Goal: Task Accomplishment & Management: Manage account settings

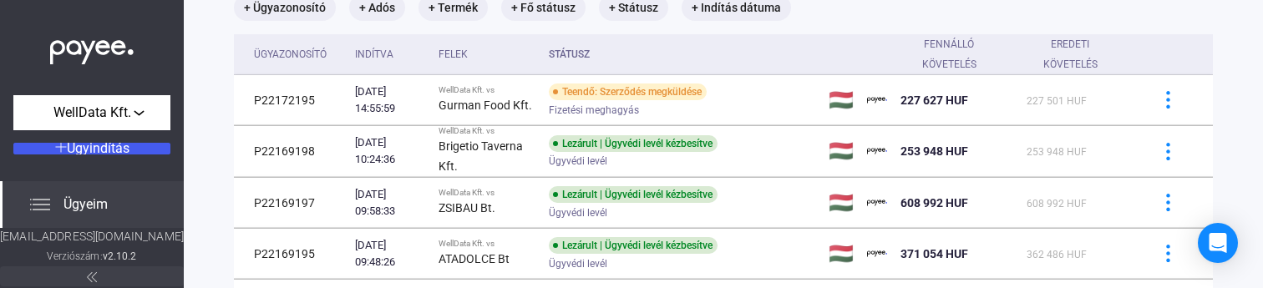
scroll to position [116, 0]
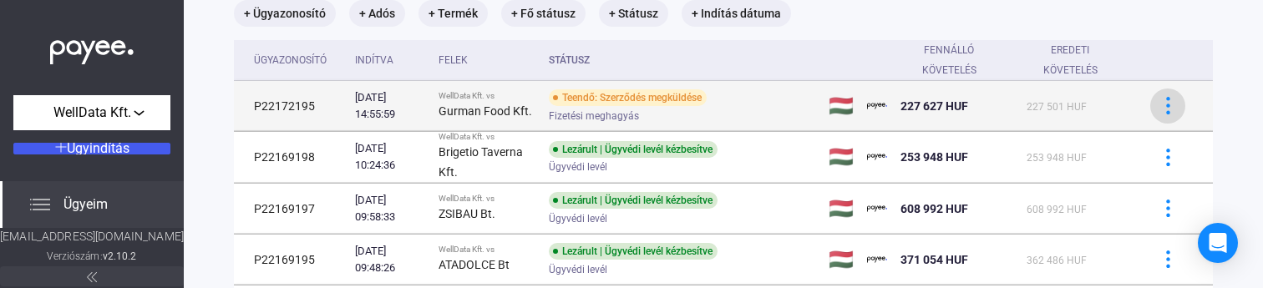
click at [1166, 119] on button at bounding box center [1167, 106] width 35 height 35
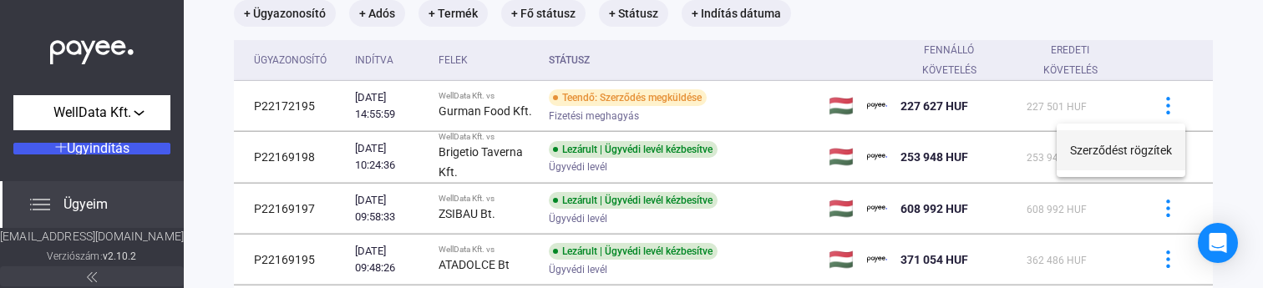
click at [1135, 152] on button "Szerződést rögzítek" at bounding box center [1121, 150] width 129 height 40
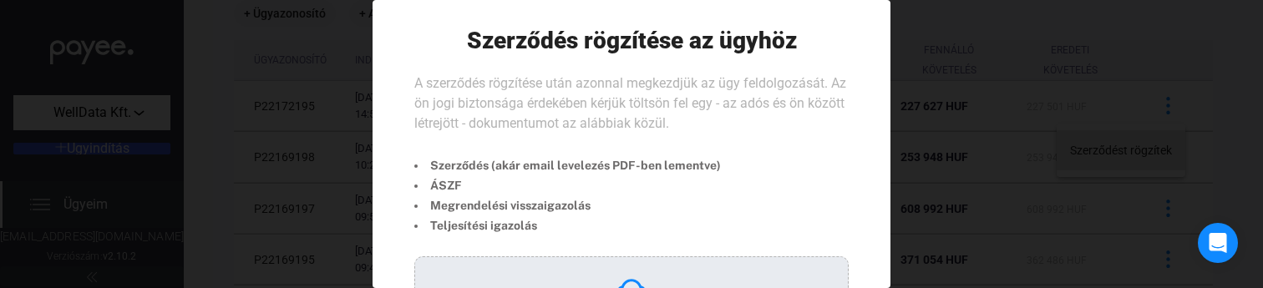
scroll to position [179, 0]
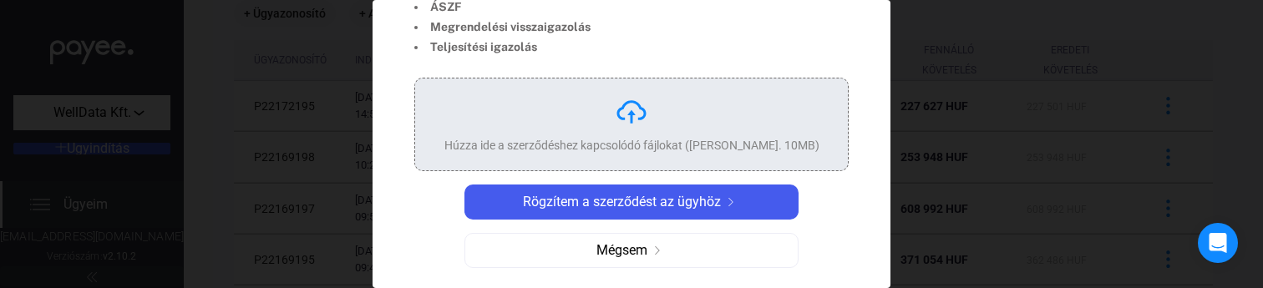
click at [680, 126] on div "Húzza ide a szerződéshez kapcsolódó fájlokat ([PERSON_NAME]. 10MB)" at bounding box center [631, 124] width 375 height 58
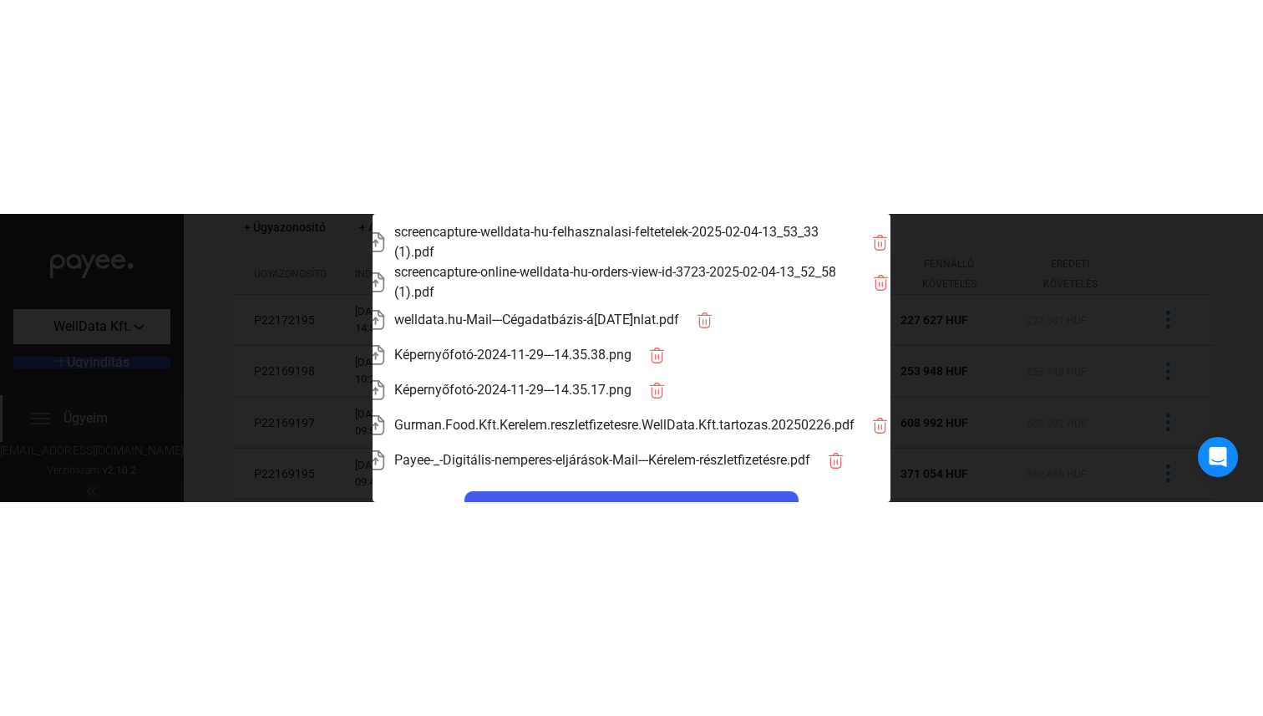
scroll to position [447, 0]
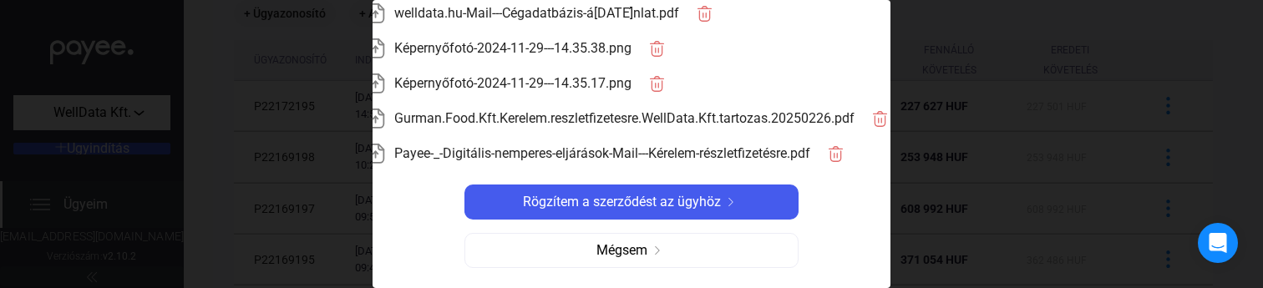
drag, startPoint x: 599, startPoint y: 201, endPoint x: 782, endPoint y: 368, distance: 247.8
click at [782, 287] on html "WellData Kft. Ügyindítás Ügyeim [EMAIL_ADDRESS][DOMAIN_NAME] Verziószám: v2.10.…" at bounding box center [631, 144] width 1263 height 288
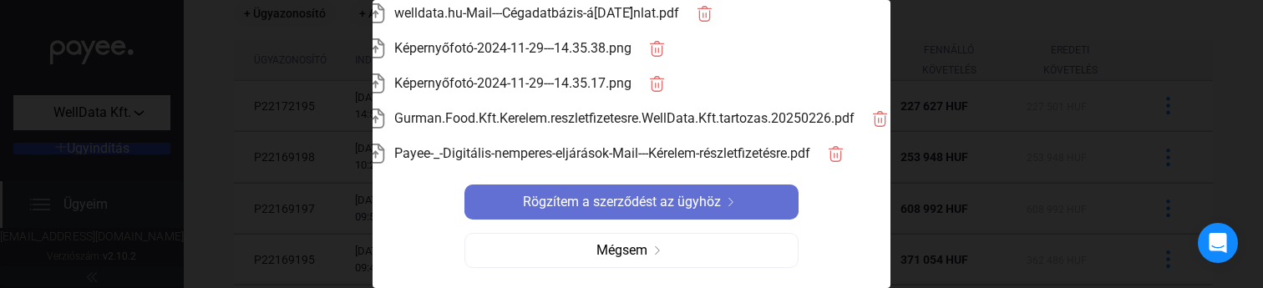
click at [703, 196] on span "Rögzítem a szerződést az ügyhöz" at bounding box center [622, 202] width 198 height 20
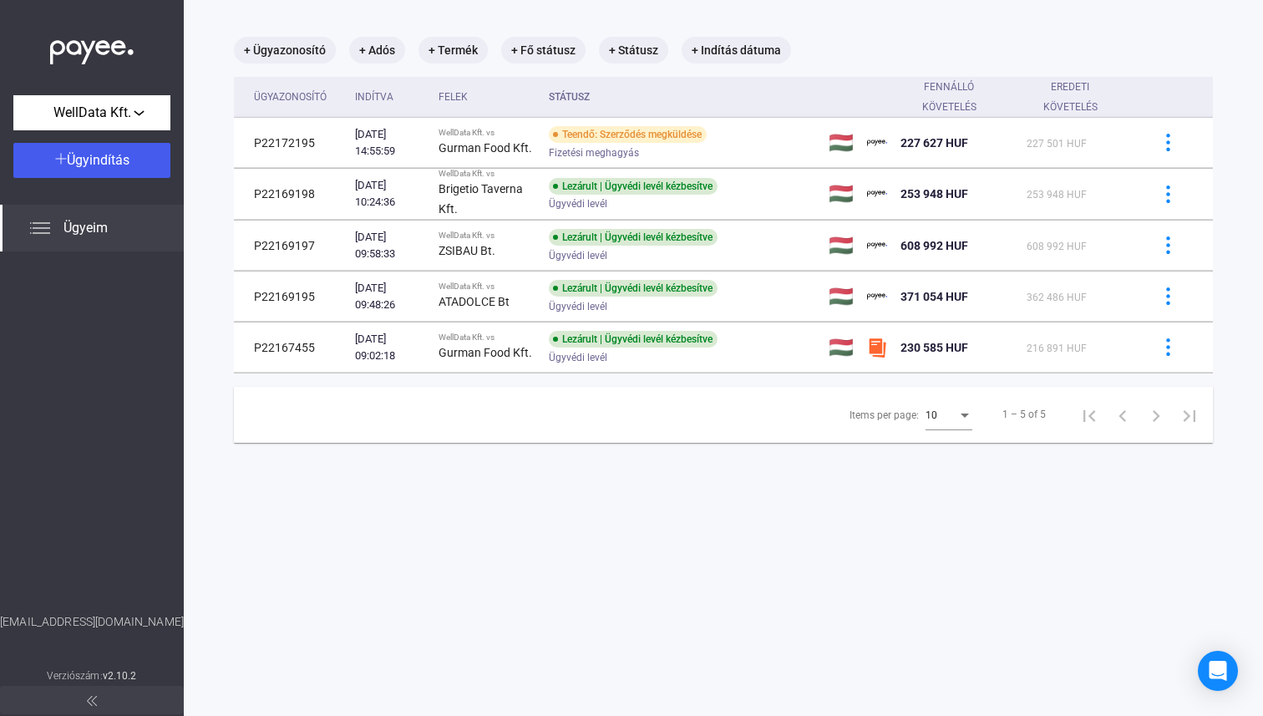
scroll to position [79, 0]
click at [1227, 287] on div "Open Intercom Messenger" at bounding box center [1218, 671] width 44 height 44
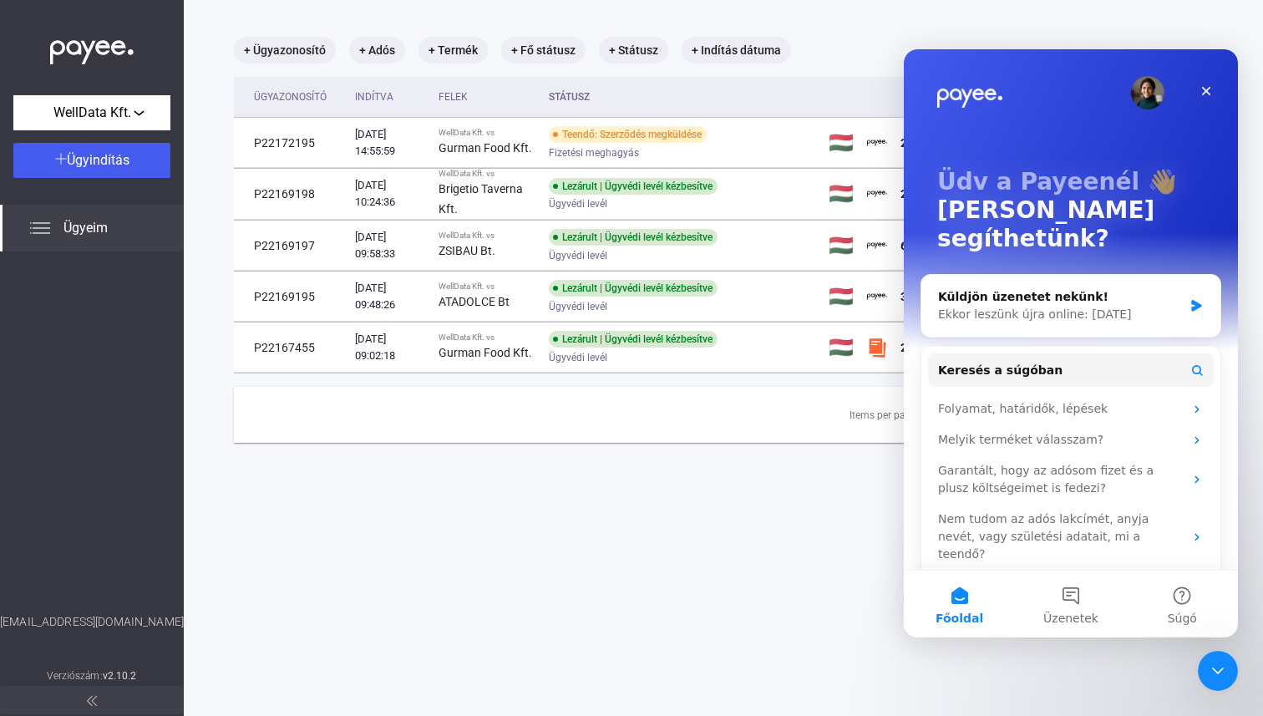
scroll to position [0, 0]
click at [1037, 287] on div "Küldjön üzenetet nekünk! Ekkor leszünk újra online: [DATE]" at bounding box center [1070, 306] width 299 height 62
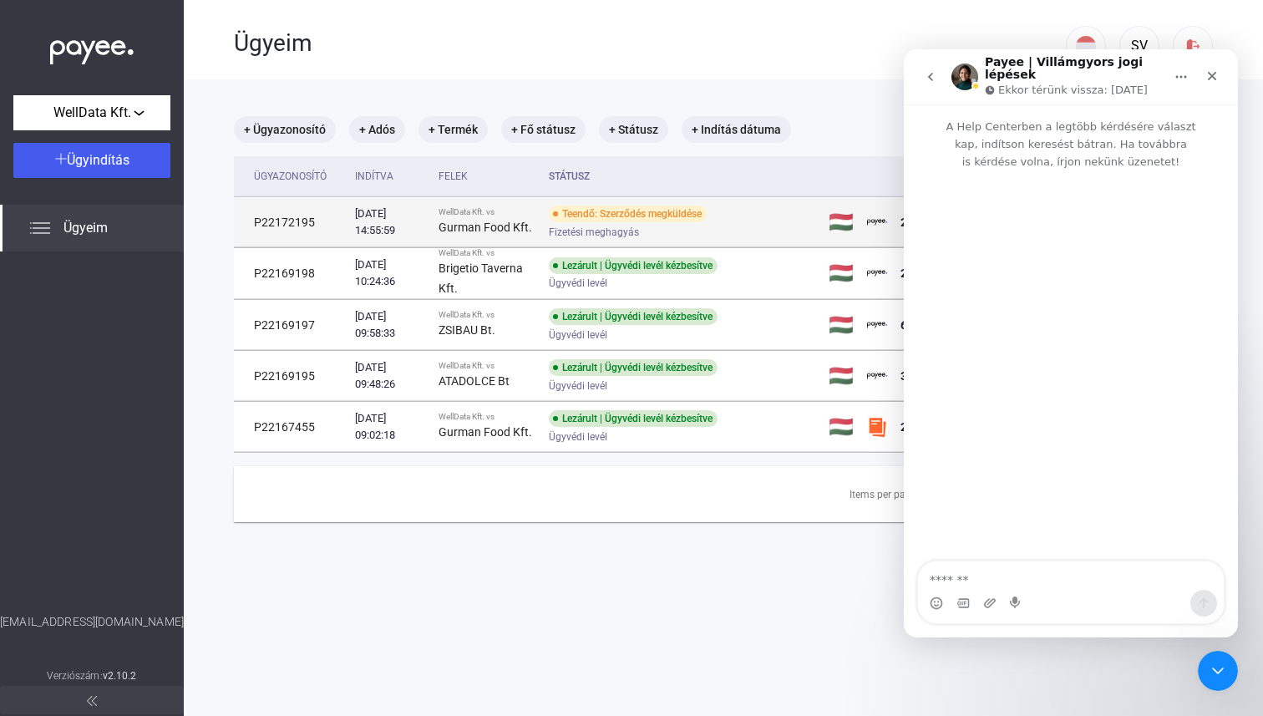
click at [251, 221] on td "P22172195" at bounding box center [291, 222] width 114 height 50
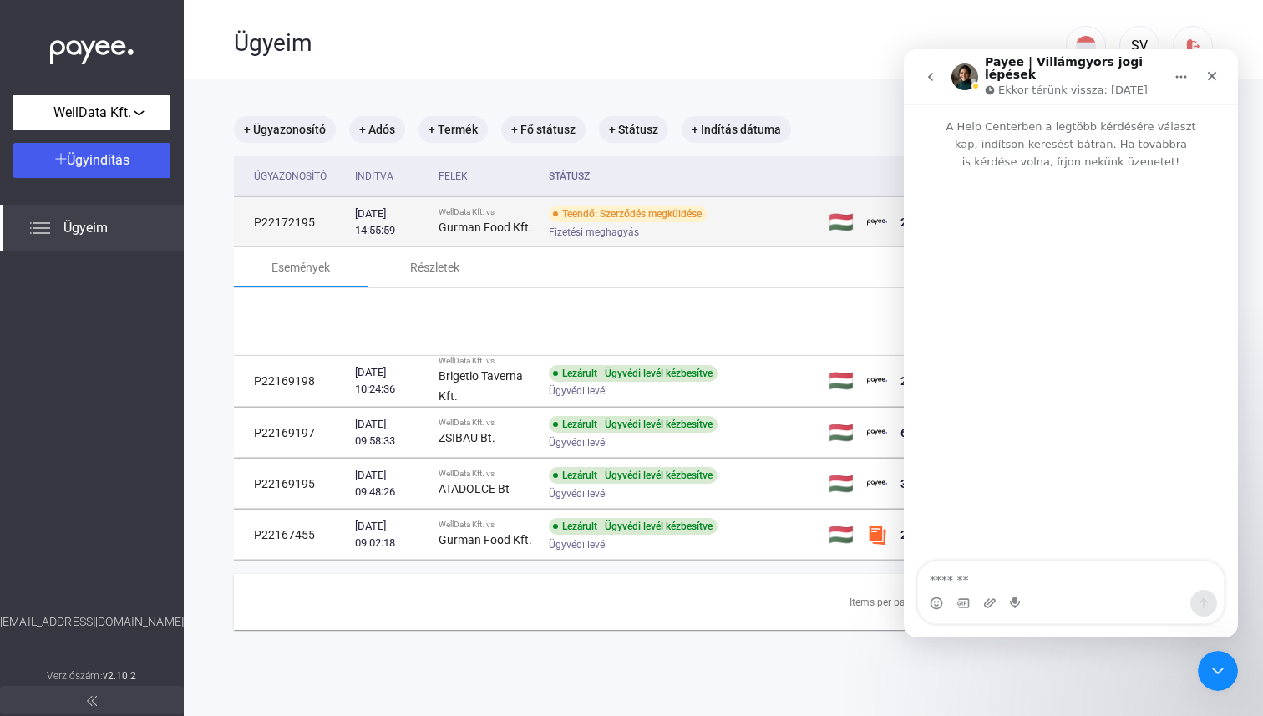
click at [251, 221] on td "P22172195" at bounding box center [291, 222] width 114 height 50
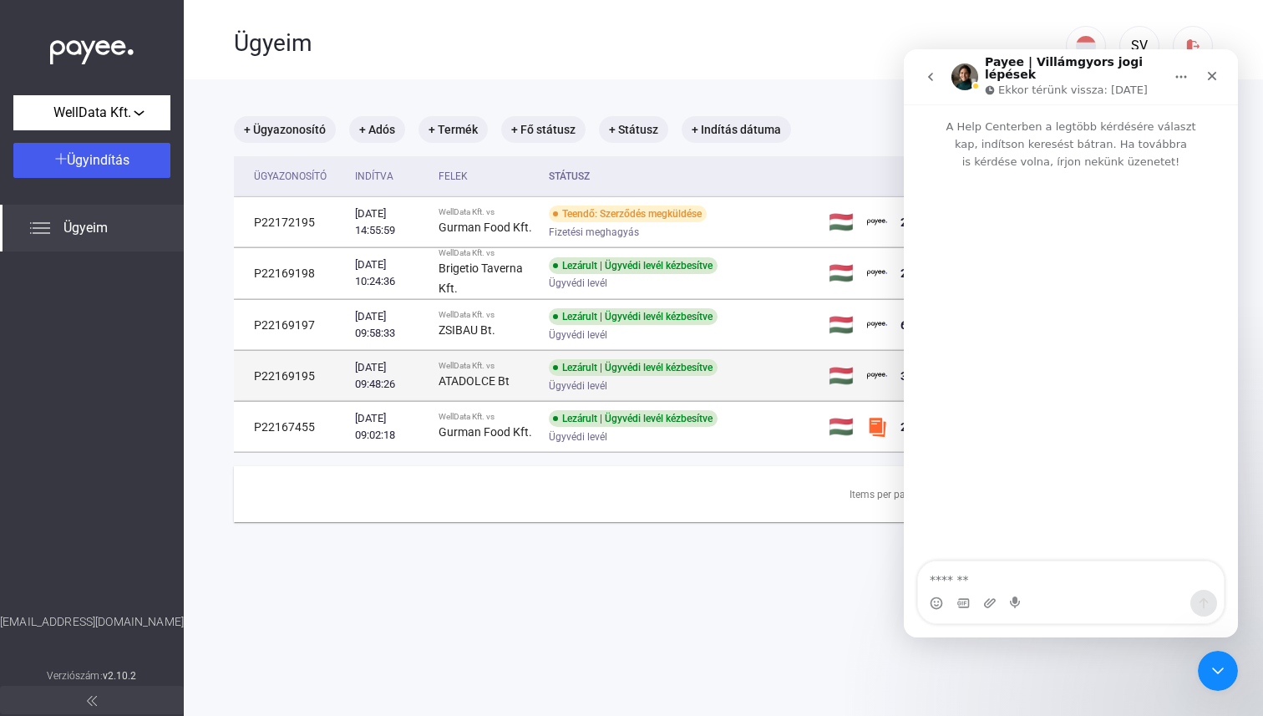
copy td "P22172195"
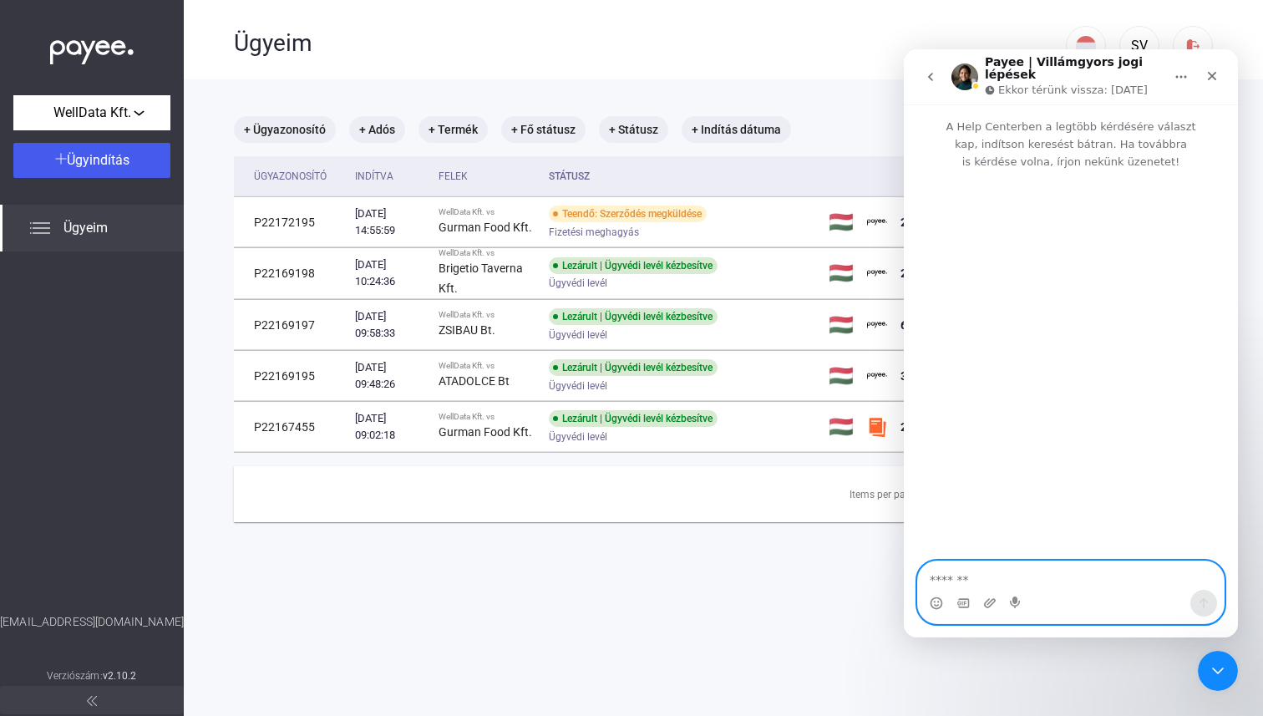
click at [992, 287] on textarea "Üzenet…" at bounding box center [1071, 575] width 306 height 28
type textarea "**********"
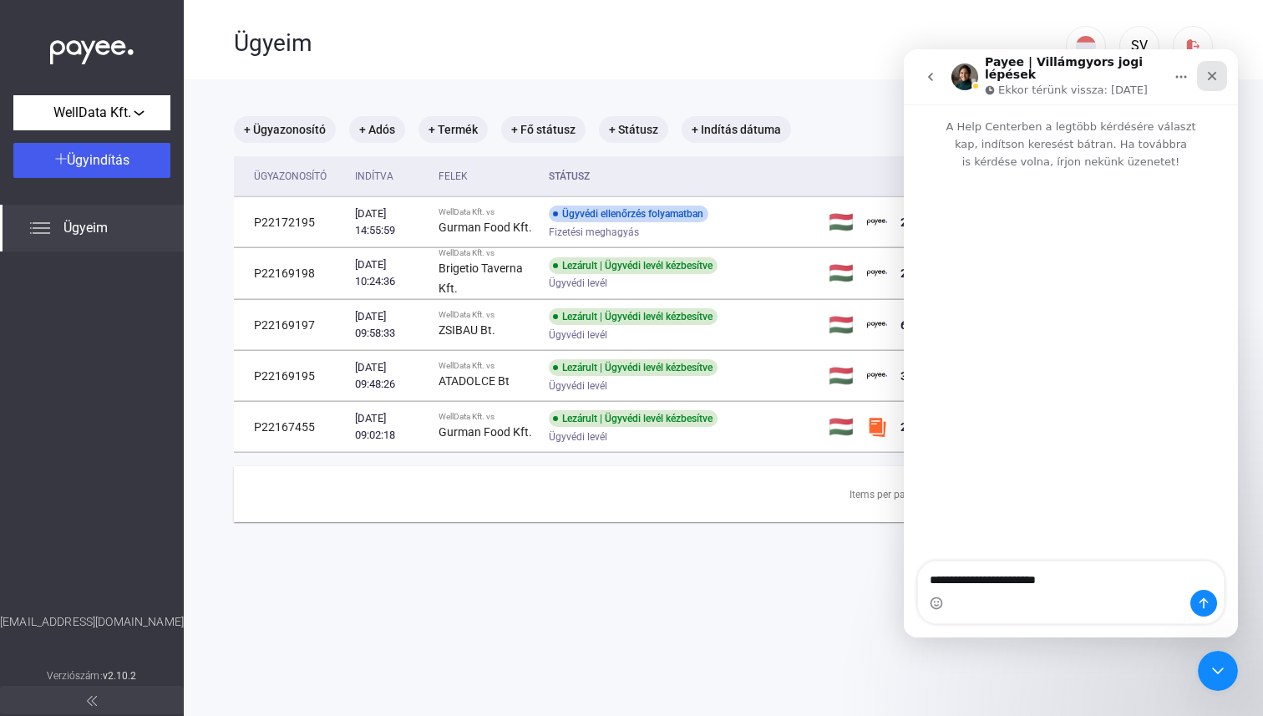
click at [1213, 76] on icon "Bezárás" at bounding box center [1212, 75] width 13 height 13
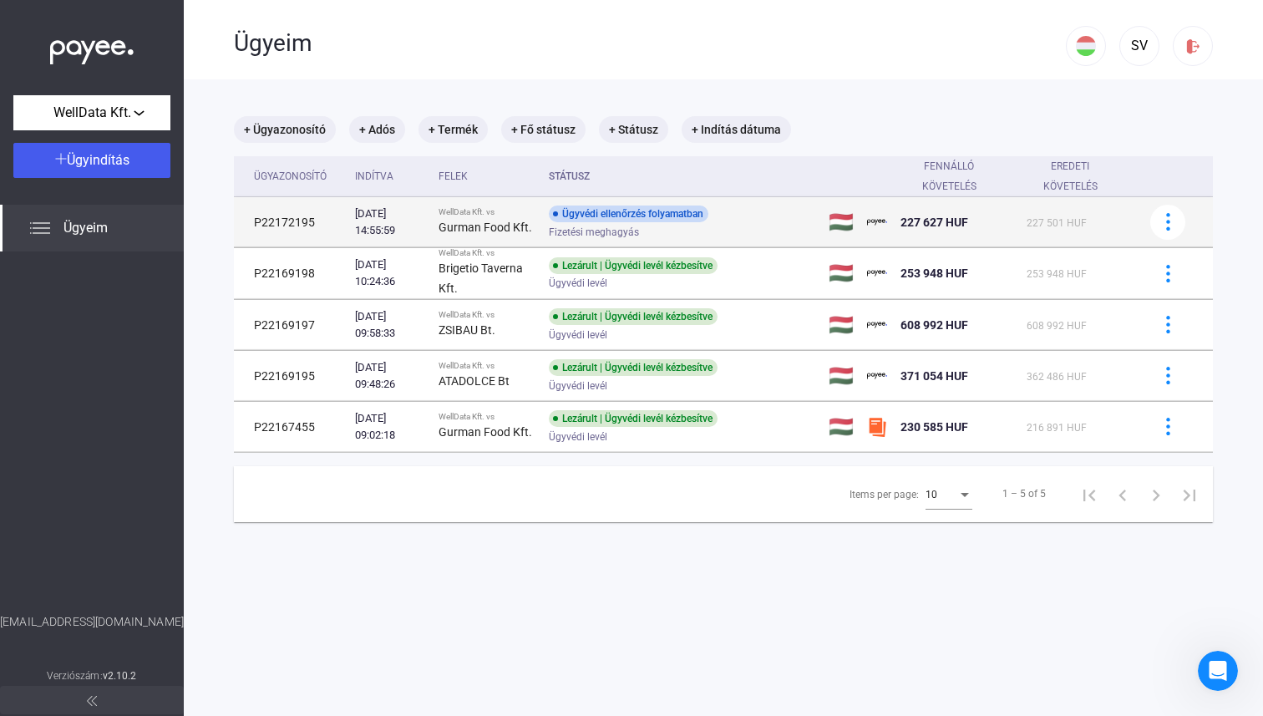
click at [1069, 225] on span "227 501 HUF" at bounding box center [1057, 223] width 60 height 12
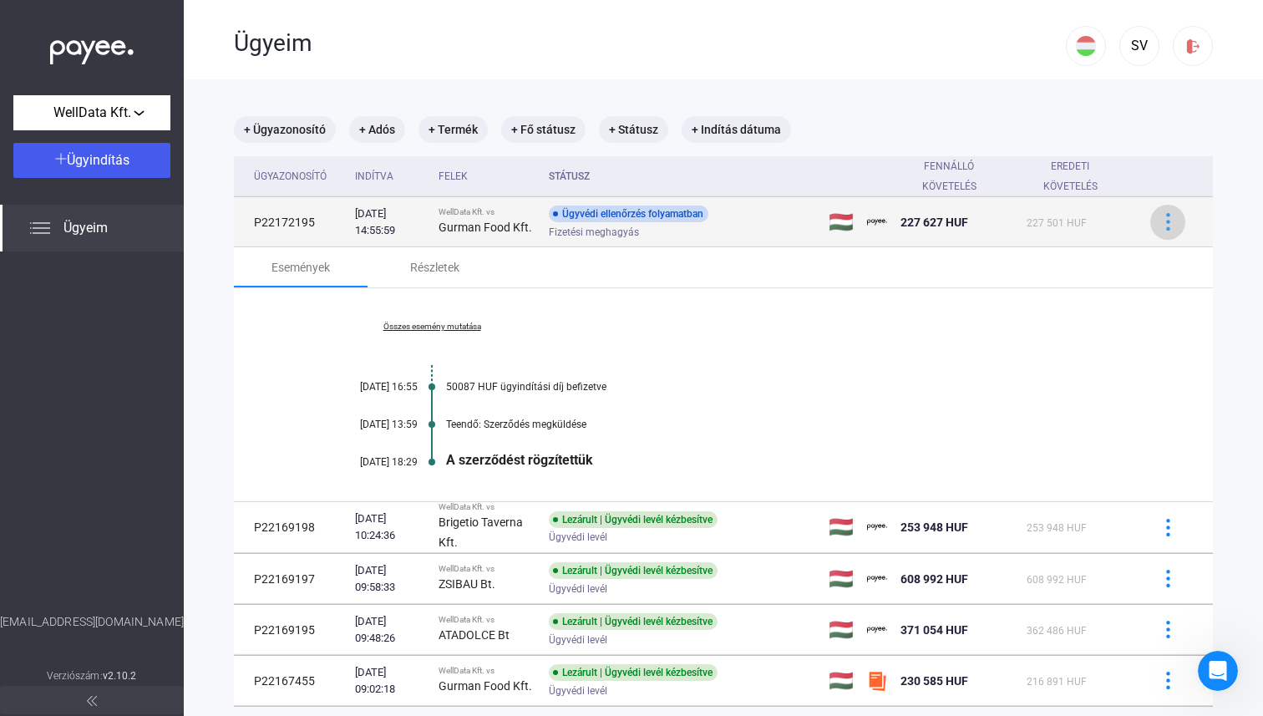
click at [1165, 227] on img at bounding box center [1169, 222] width 18 height 18
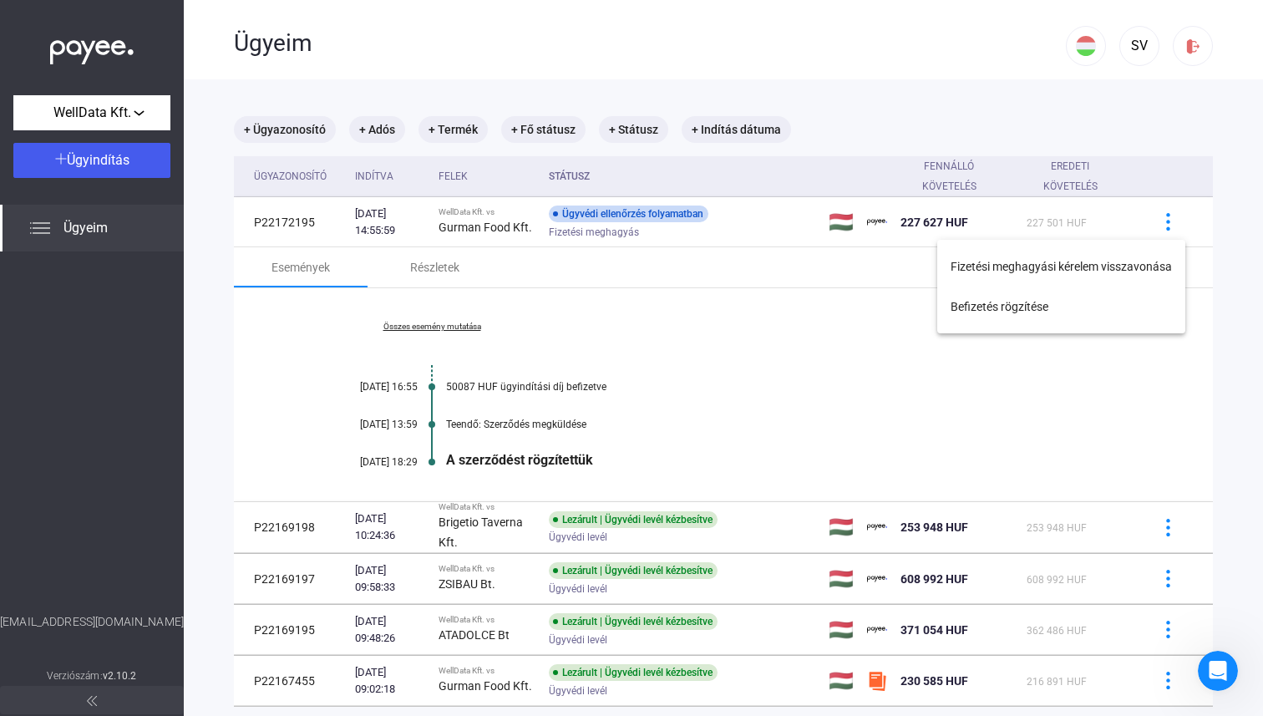
click at [510, 287] on div at bounding box center [631, 358] width 1263 height 716
click at [429, 287] on link "Összes esemény mutatása" at bounding box center [431, 327] width 229 height 10
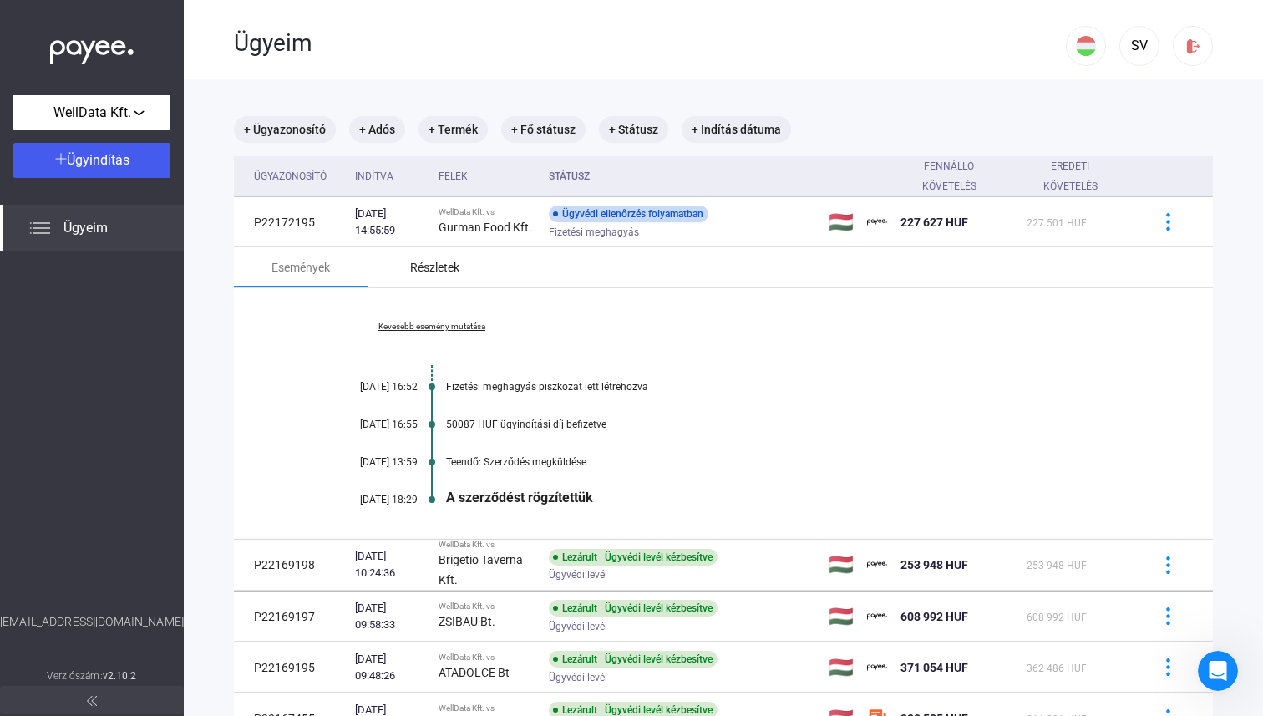
click at [404, 261] on div "Részletek" at bounding box center [435, 267] width 134 height 40
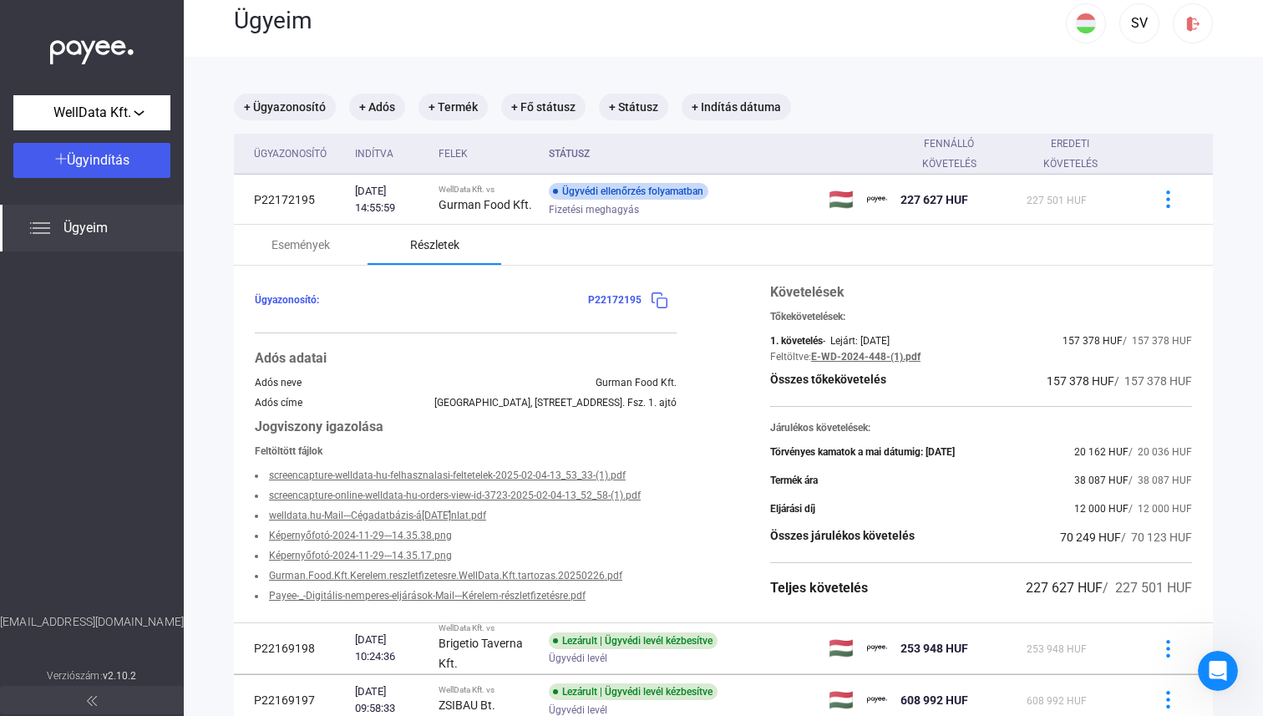
scroll to position [27, 0]
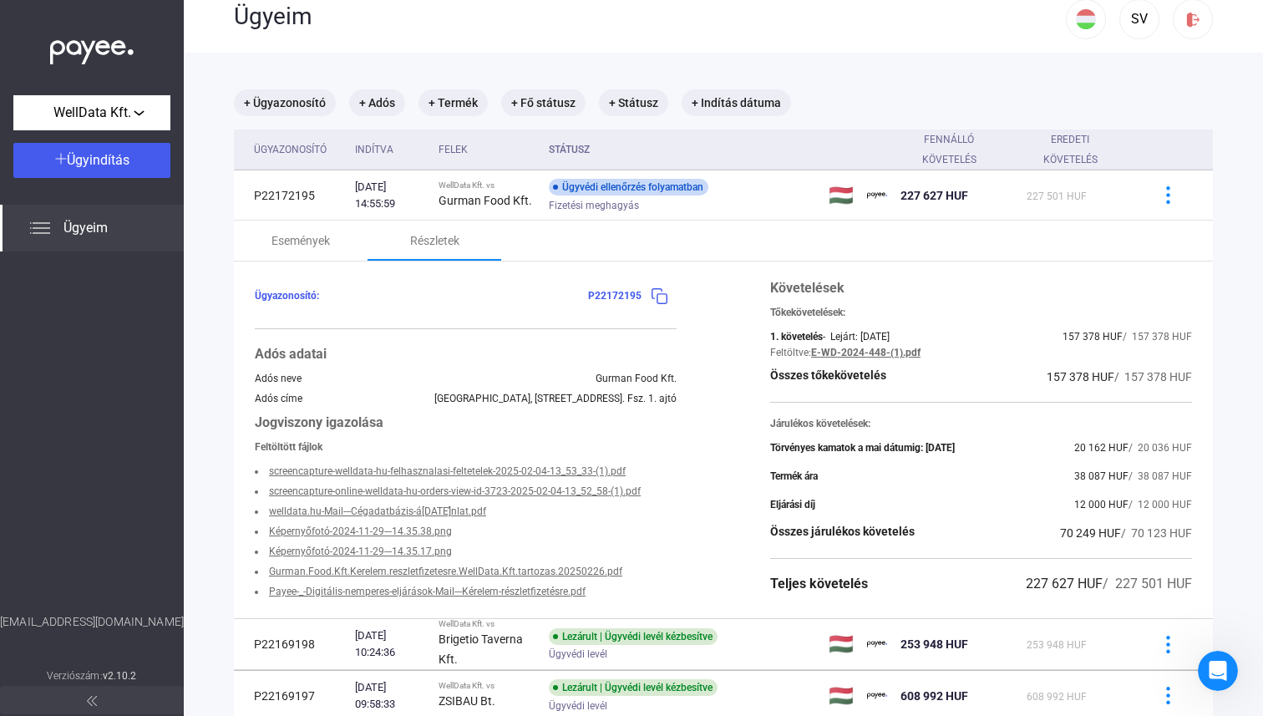
drag, startPoint x: 543, startPoint y: 467, endPoint x: 713, endPoint y: 611, distance: 222.3
click at [714, 287] on div "Ügyazonosító: P22172195 Adós adatai Adós neve Gurman Food Kft. Adós címe [GEOGR…" at bounding box center [723, 439] width 979 height 357
click at [713, 287] on div "Ügyazonosító: P22172195 Adós adatai Adós neve Gurman Food Kft. Adós címe [GEOGR…" at bounding box center [723, 439] width 979 height 357
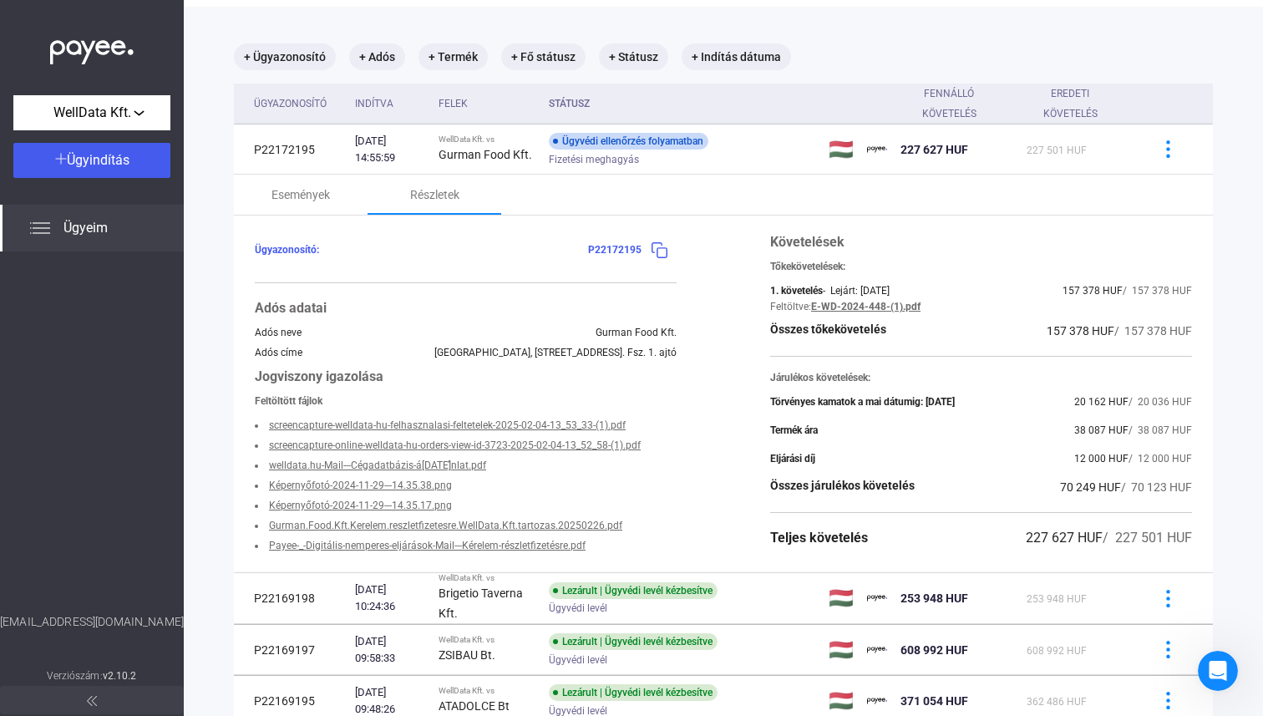
drag, startPoint x: 784, startPoint y: 339, endPoint x: 1191, endPoint y: 377, distance: 408.6
click at [1191, 287] on div "Követelések Tőkekövetelések: 1. követelés - Lejárt: [DATE] 157 378 HUF / 157 37…" at bounding box center [981, 393] width 422 height 323
click at [1180, 287] on div "Járulékos követelések:" at bounding box center [981, 378] width 422 height 12
click at [406, 287] on link "Gurman.Food.Kft.Kerelem.reszletfizetesre.WellData.Kft.tartozas.20250226.pdf" at bounding box center [445, 526] width 353 height 12
drag, startPoint x: 1065, startPoint y: 294, endPoint x: 1051, endPoint y: 261, distance: 35.5
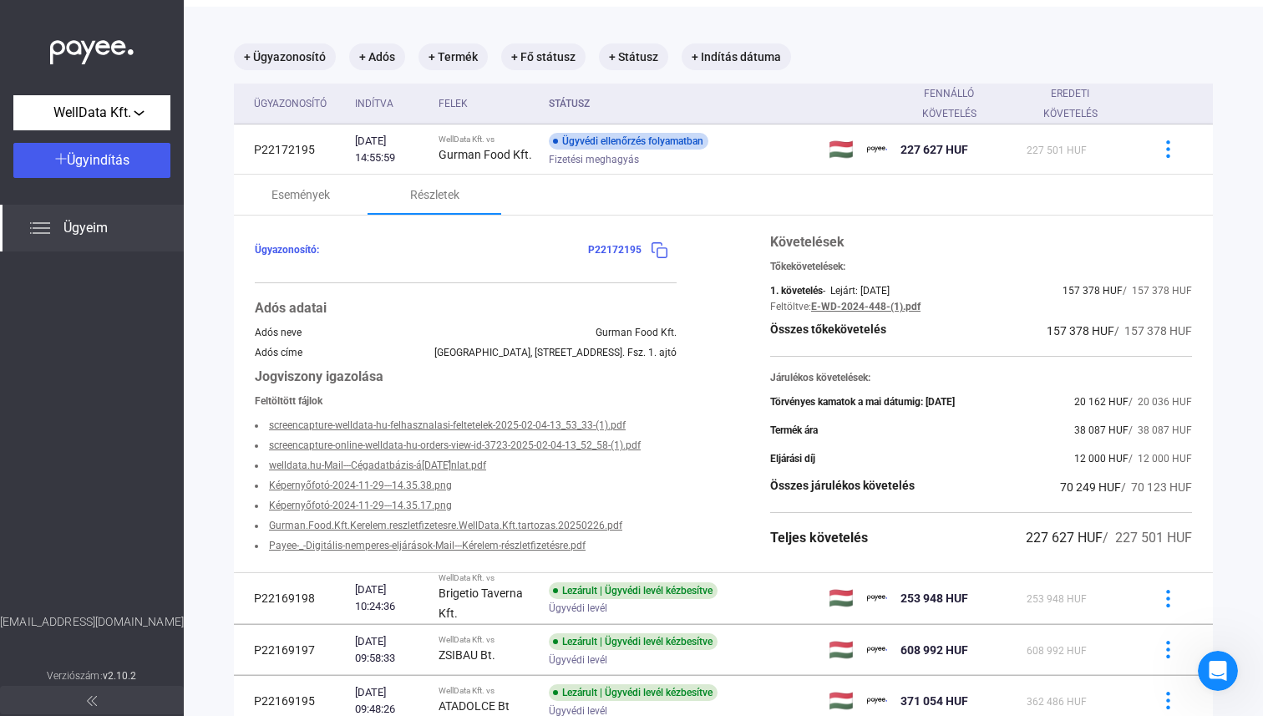
click at [1053, 267] on div "Követelések Tőkekövetelések: 1. követelés - Lejárt: [DATE] 157 378 HUF / 157 37…" at bounding box center [981, 393] width 422 height 323
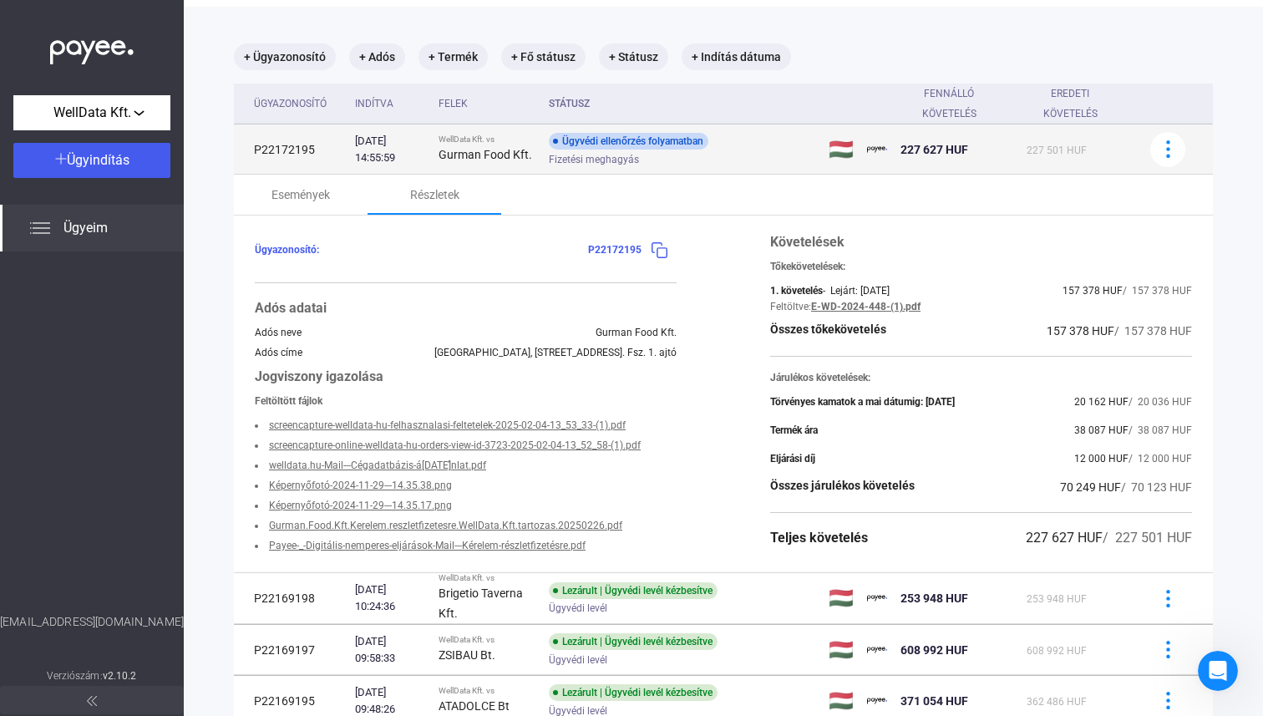
click at [932, 174] on td "227 627 HUF" at bounding box center [957, 149] width 126 height 50
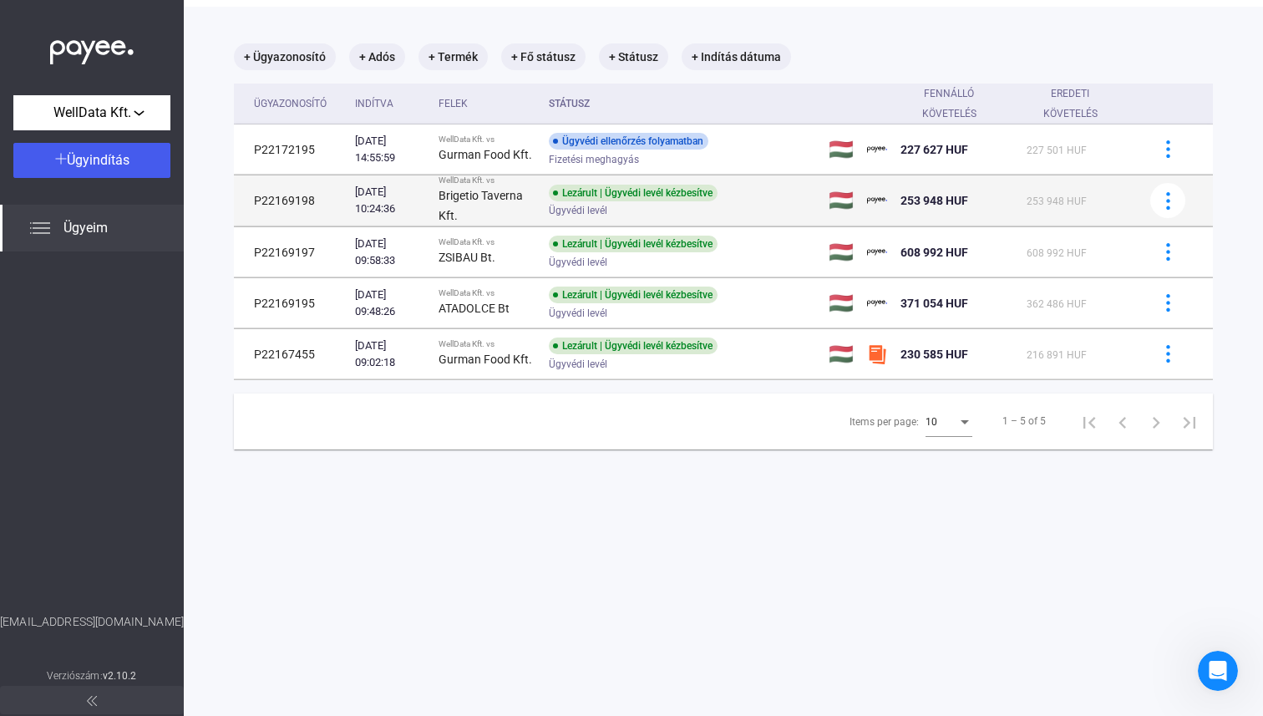
scroll to position [0, 0]
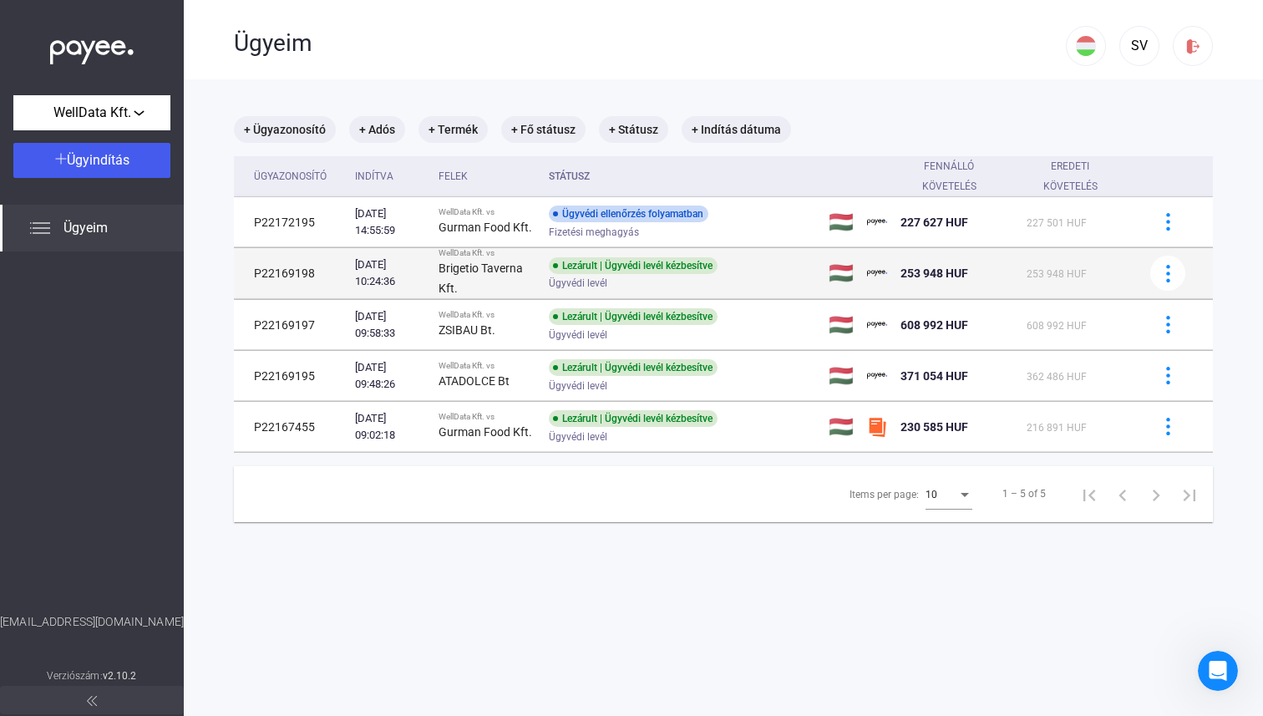
drag, startPoint x: 459, startPoint y: 217, endPoint x: 510, endPoint y: 250, distance: 60.5
click at [510, 250] on tbody "P22172195 [DATE] 14:55:59 WellData Kft. vs Gurman Food Kft. Ügyvédi ellenőrzés …" at bounding box center [723, 325] width 979 height 256
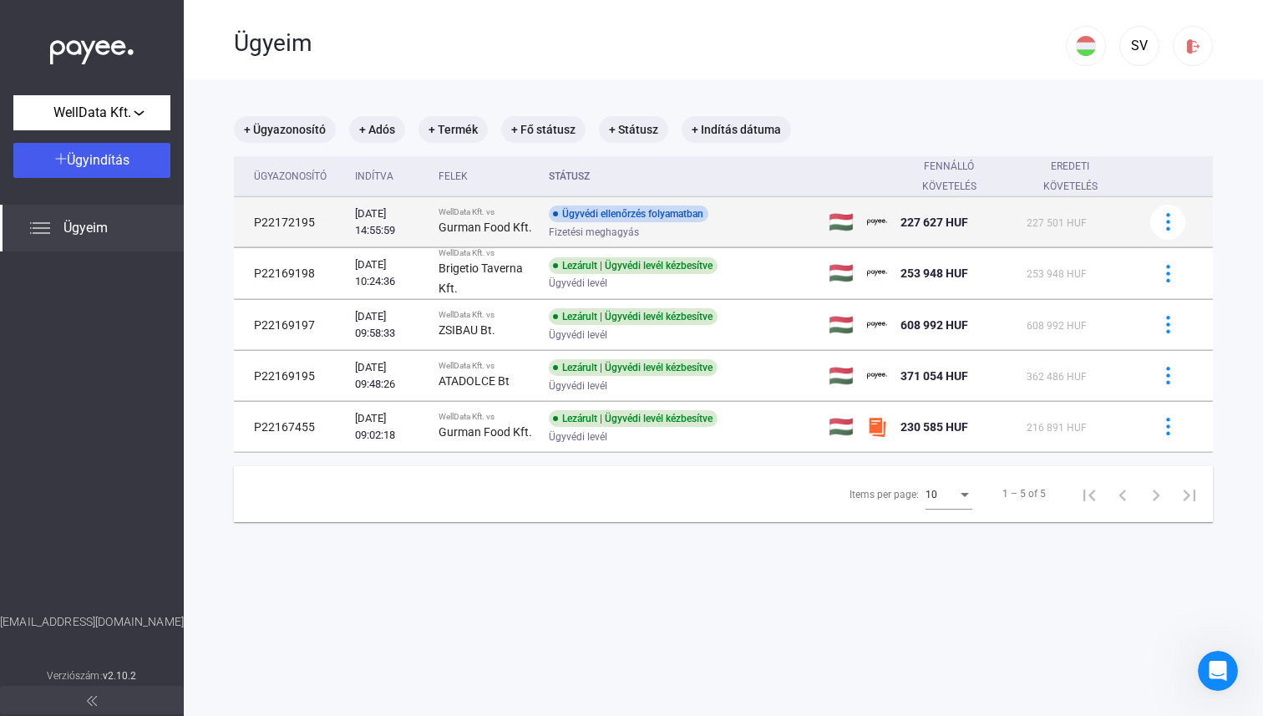
click at [506, 234] on div "Gurman Food Kft." at bounding box center [487, 227] width 97 height 20
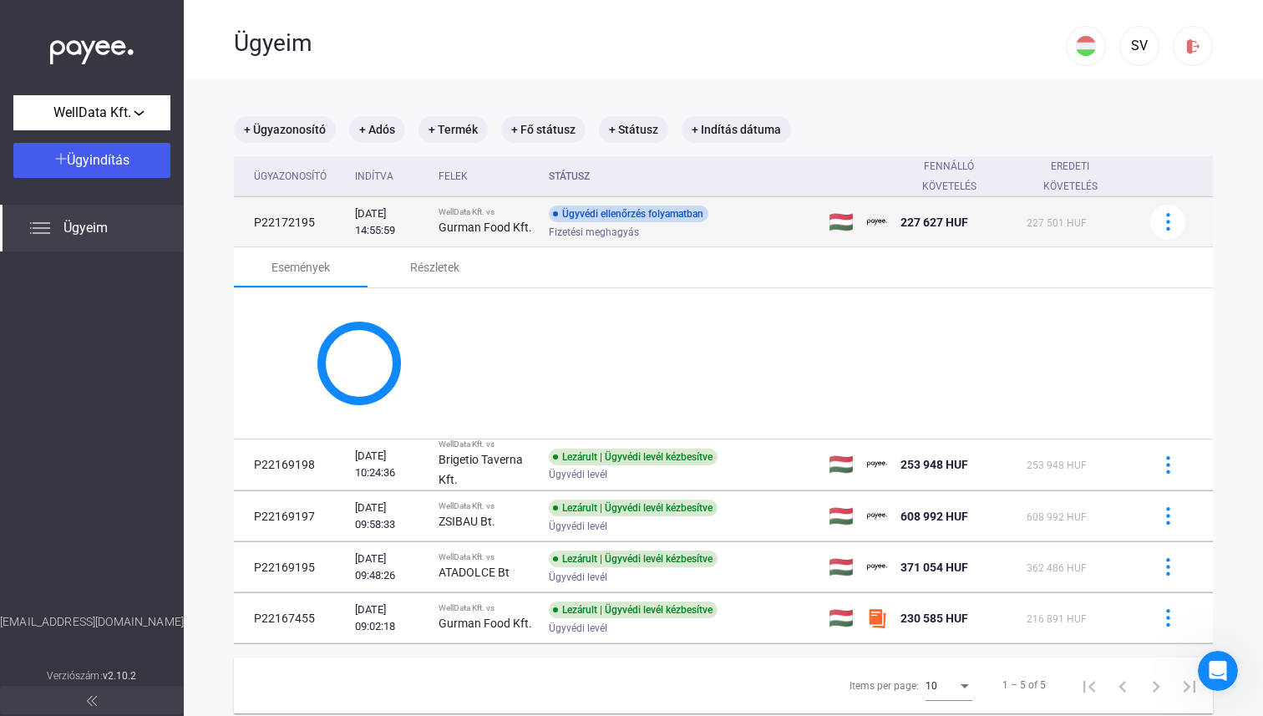
click at [506, 234] on div "Gurman Food Kft." at bounding box center [487, 227] width 97 height 20
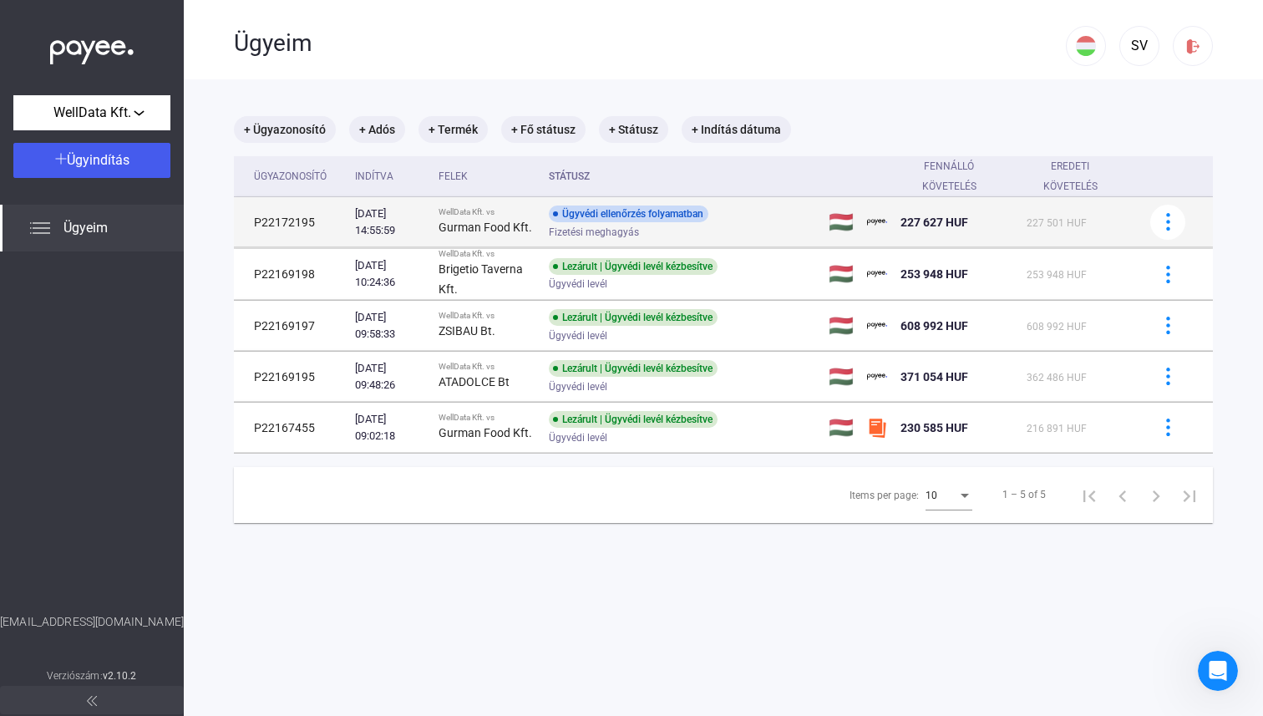
click at [506, 234] on div "Gurman Food Kft." at bounding box center [487, 227] width 97 height 20
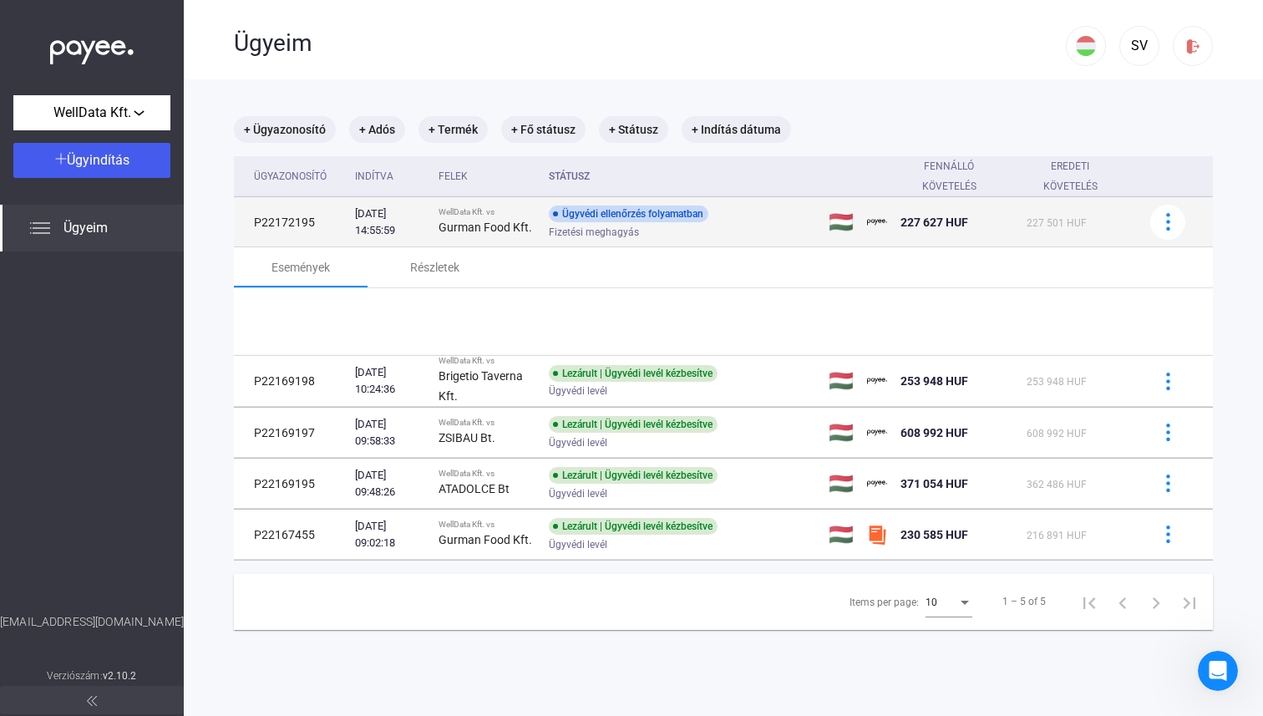
click at [506, 234] on div "Gurman Food Kft." at bounding box center [487, 227] width 97 height 20
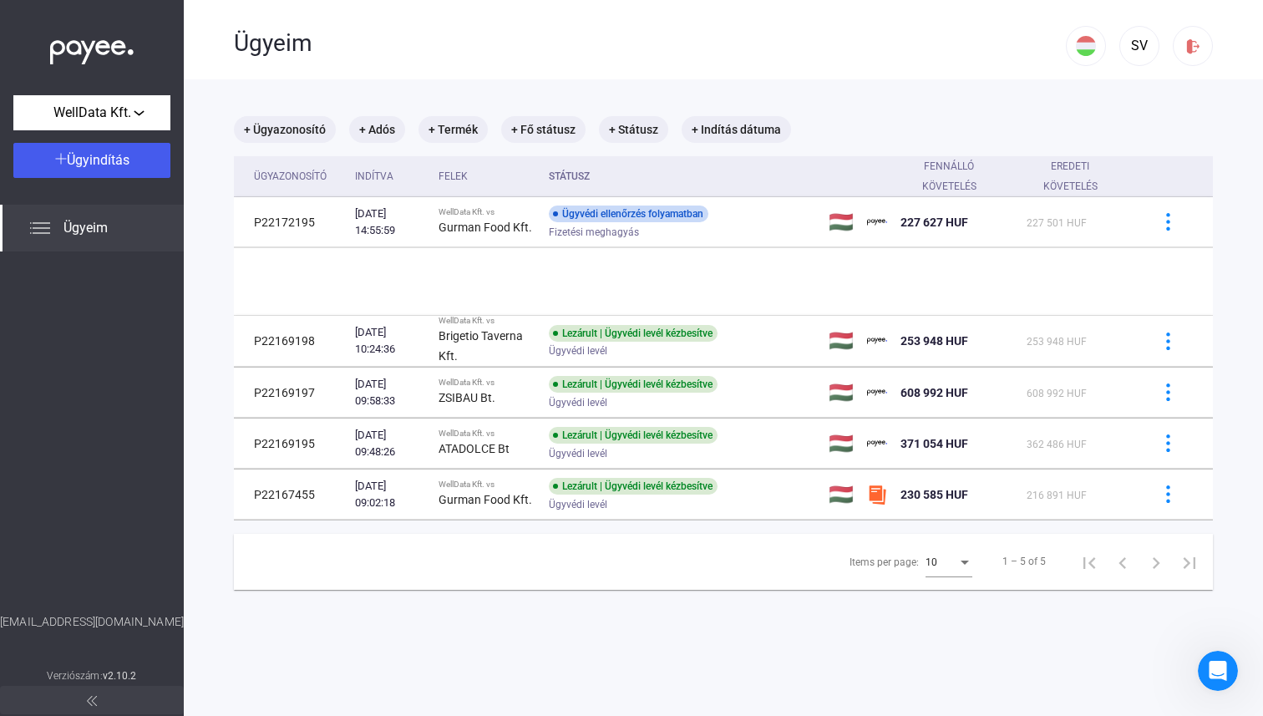
copy strong "Gurman Food Kft."
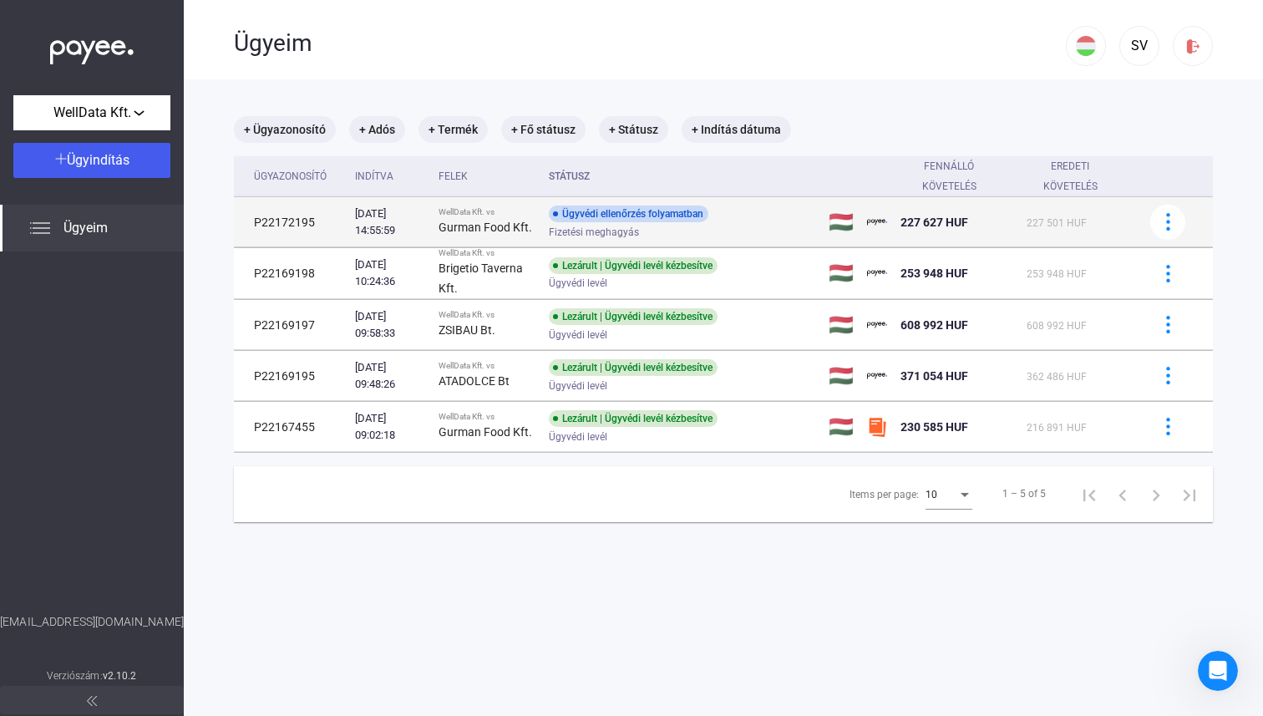
click at [677, 204] on td "Ügyvédi ellenőrzés folyamatban Fizetési meghagyás" at bounding box center [682, 222] width 280 height 50
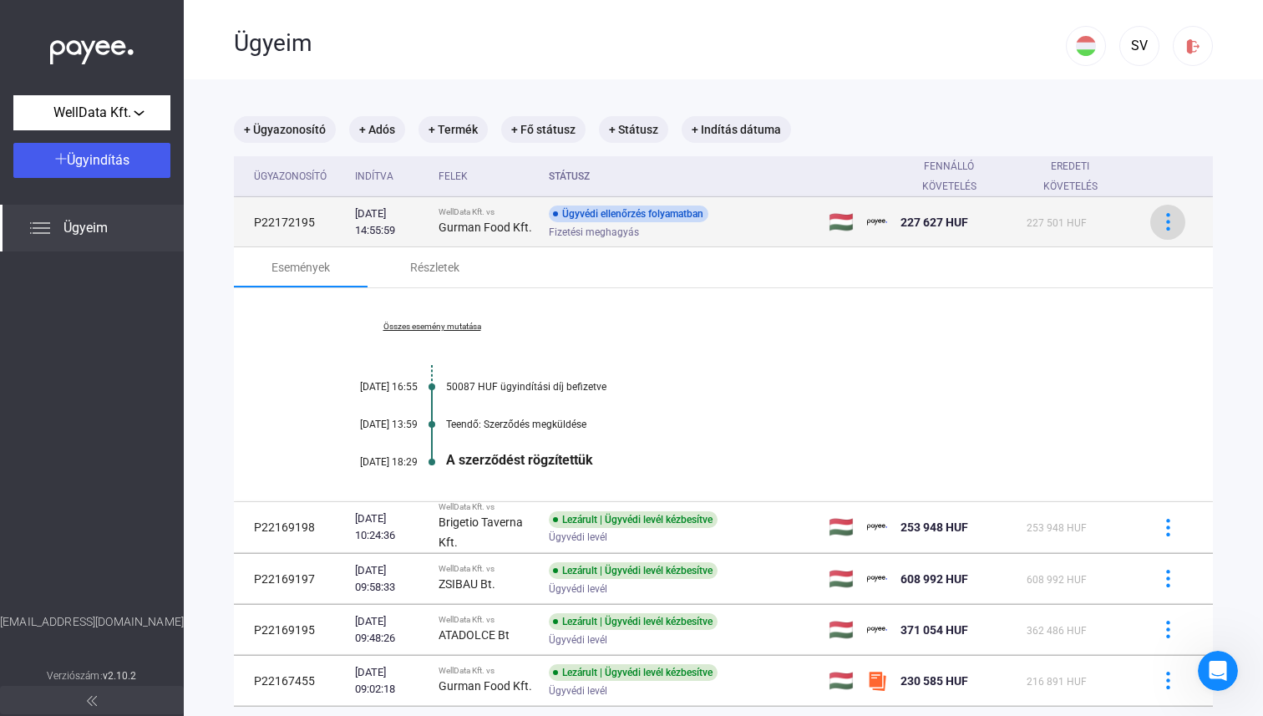
click at [1158, 213] on div at bounding box center [1167, 222] width 25 height 18
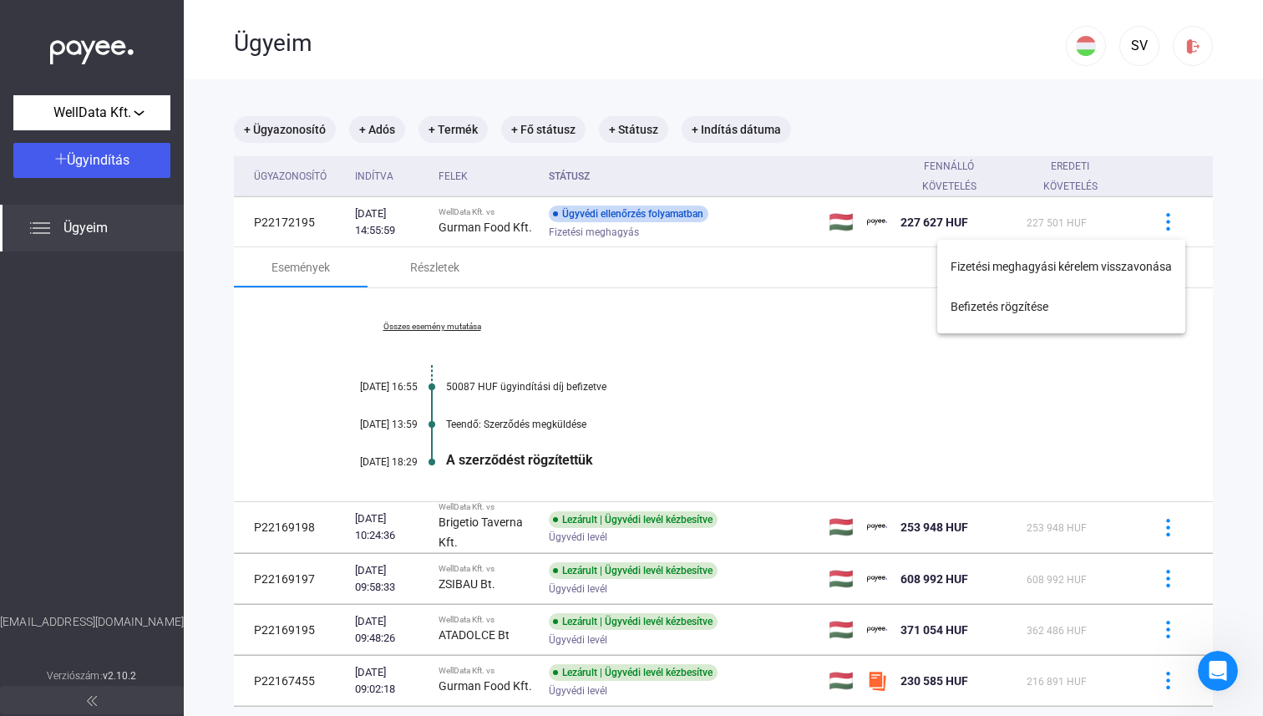
click at [630, 257] on div at bounding box center [631, 358] width 1263 height 716
click at [422, 266] on div "Részletek" at bounding box center [434, 267] width 49 height 20
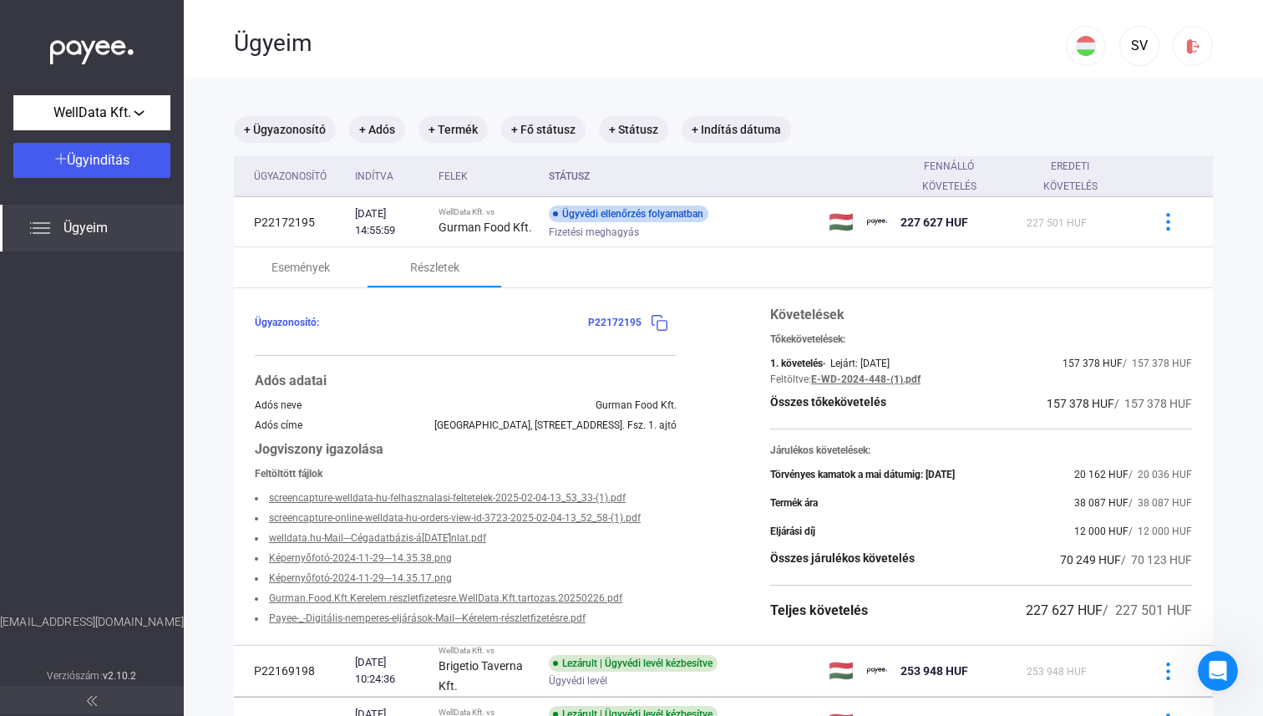
click at [369, 287] on link "Gurman.Food.Kft.Kerelem.reszletfizetesre.WellData.Kft.tartozas.20250226.pdf" at bounding box center [445, 598] width 353 height 12
